Goal: Browse casually: Explore the website without a specific task or goal

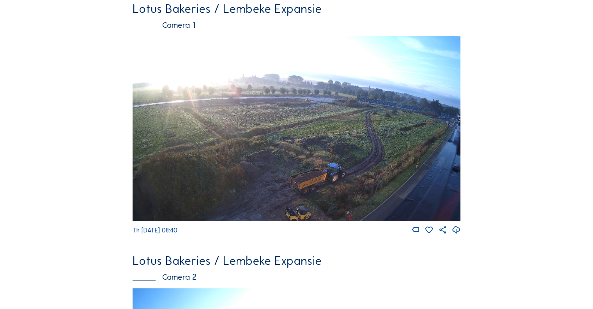
scroll to position [78, 0]
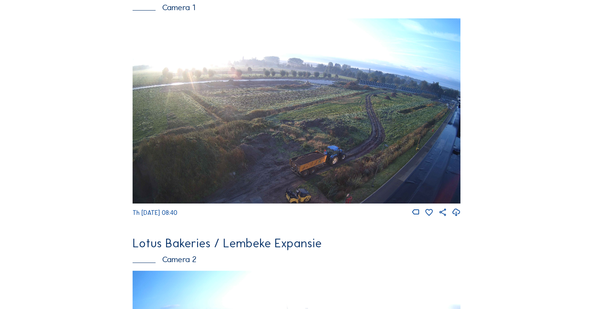
click at [279, 103] on img at bounding box center [297, 110] width 328 height 185
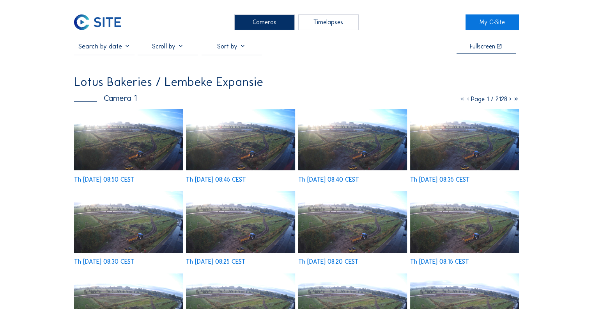
click at [111, 28] on img at bounding box center [97, 22] width 46 height 16
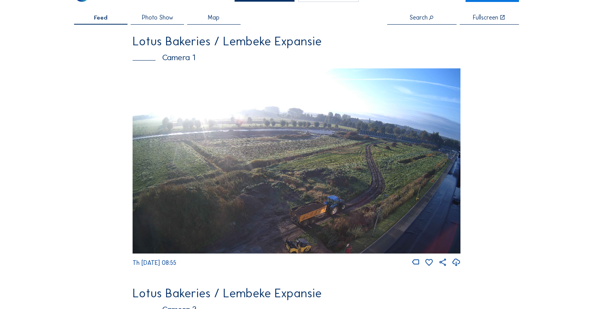
scroll to position [39, 0]
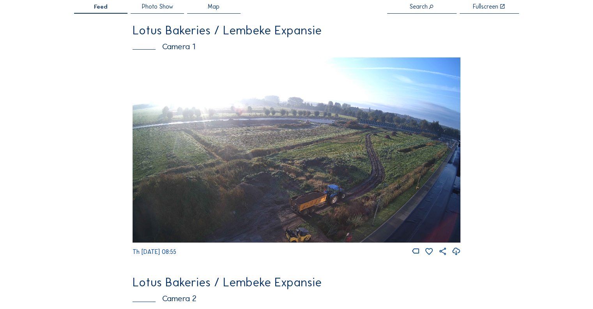
click at [257, 112] on img at bounding box center [297, 149] width 328 height 185
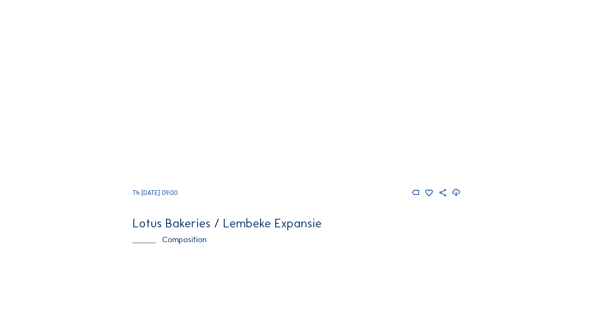
scroll to position [351, 0]
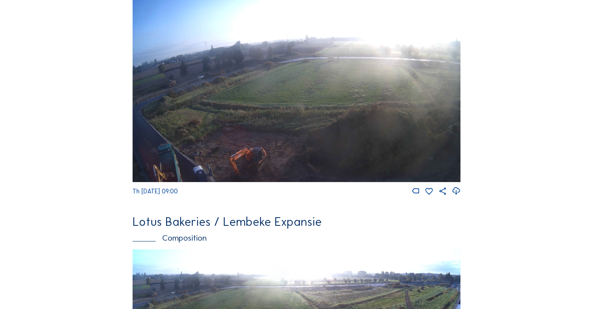
click at [195, 119] on img at bounding box center [297, 89] width 328 height 185
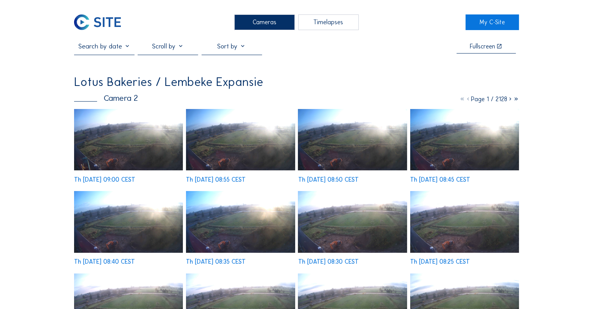
click at [128, 135] on img at bounding box center [128, 139] width 109 height 61
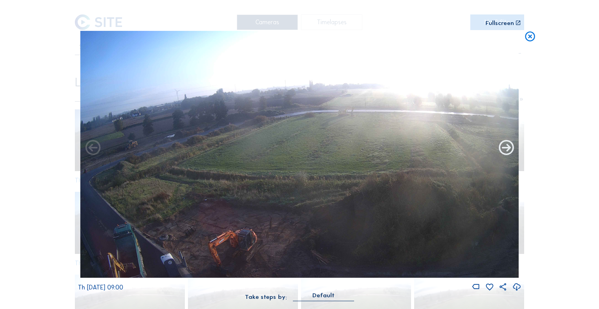
click at [505, 150] on icon at bounding box center [506, 148] width 18 height 18
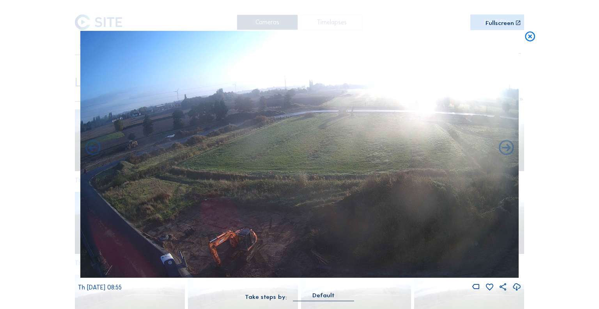
click at [505, 150] on icon at bounding box center [506, 148] width 18 height 18
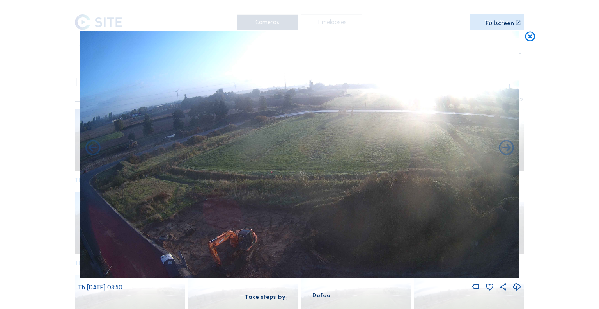
click at [505, 150] on icon at bounding box center [506, 148] width 18 height 18
